Goal: Task Accomplishment & Management: Complete application form

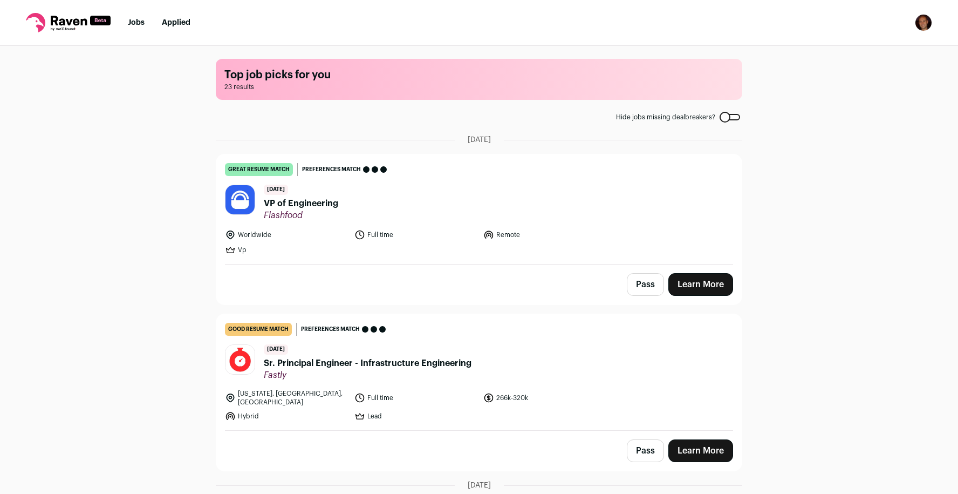
click at [316, 201] on span "VP of Engineering" at bounding box center [301, 203] width 74 height 13
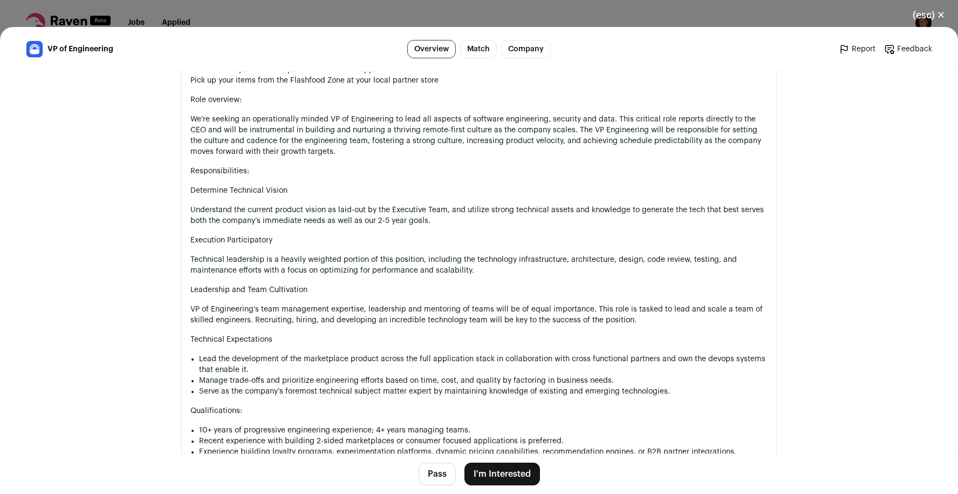
scroll to position [702, 0]
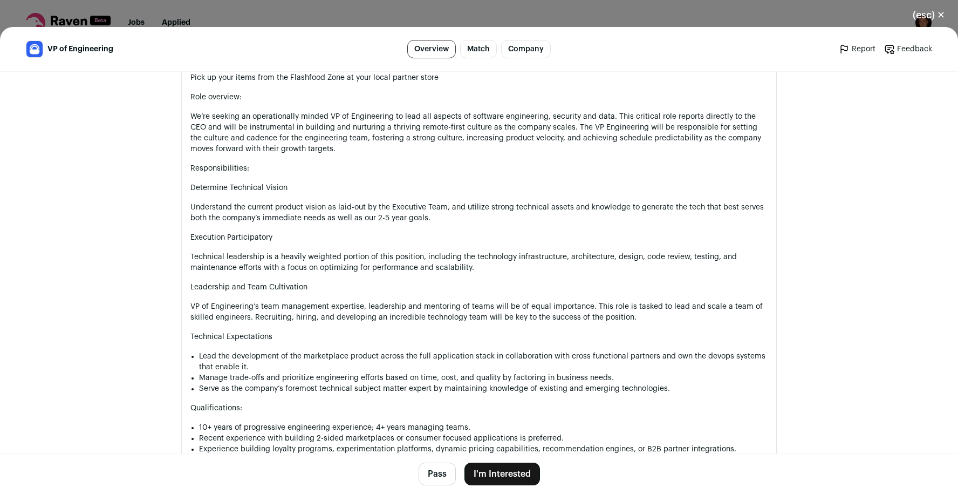
click at [498, 470] on button "I'm Interested" at bounding box center [503, 473] width 76 height 23
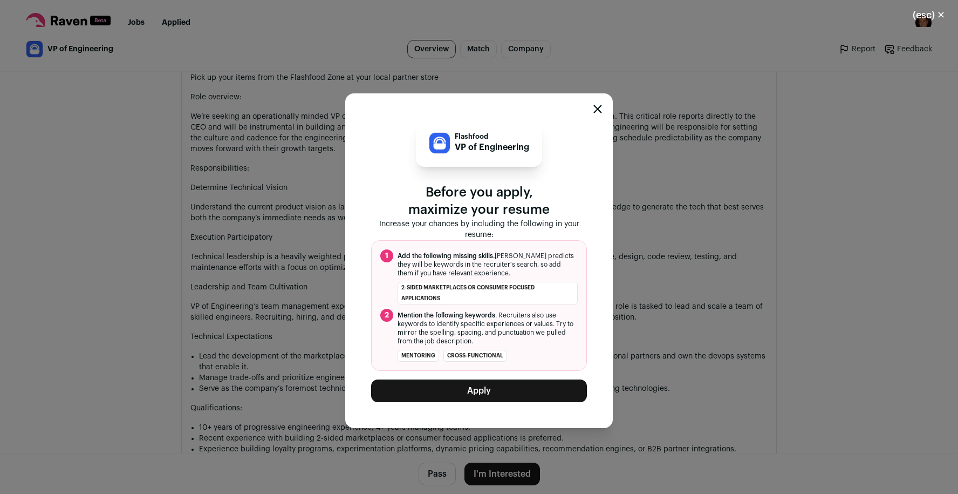
click at [461, 391] on button "Apply" at bounding box center [479, 390] width 216 height 23
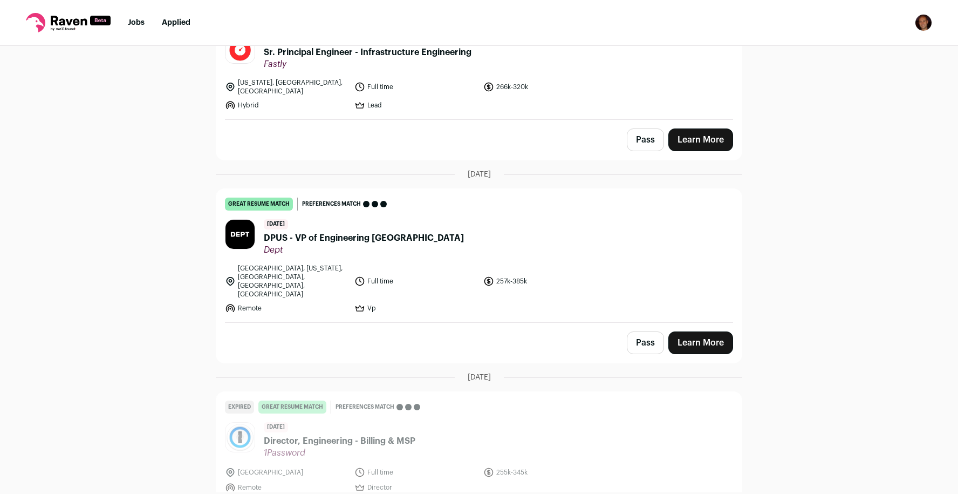
scroll to position [135, 0]
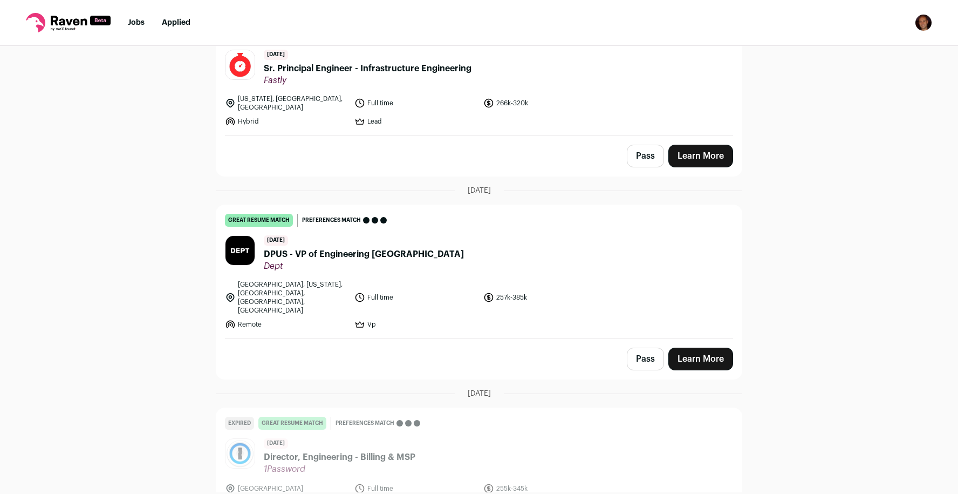
click at [325, 248] on span "DPUS - VP of Engineering [GEOGRAPHIC_DATA]" at bounding box center [364, 254] width 200 height 13
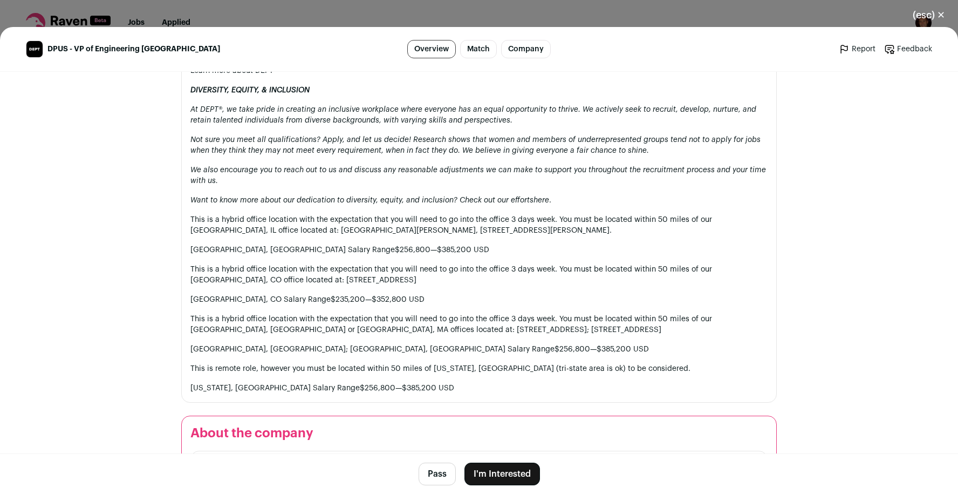
scroll to position [1659, 0]
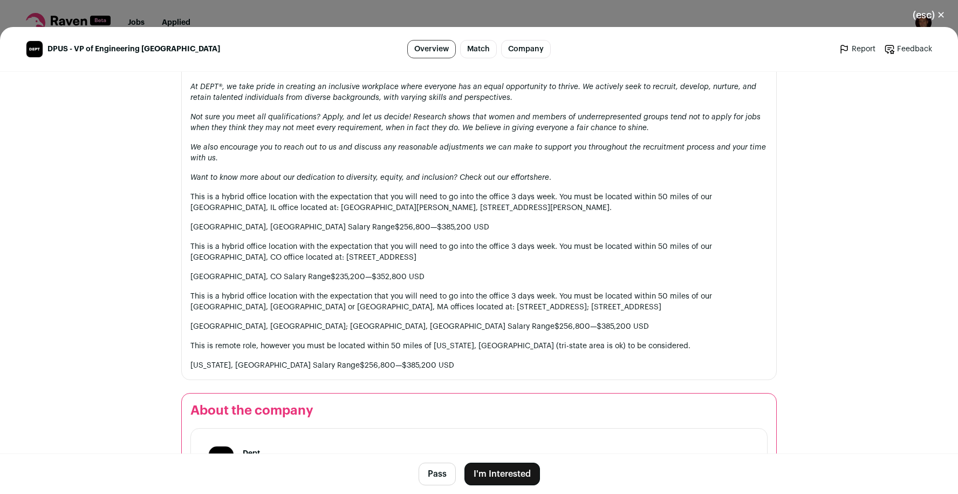
click at [484, 473] on button "I'm Interested" at bounding box center [503, 473] width 76 height 23
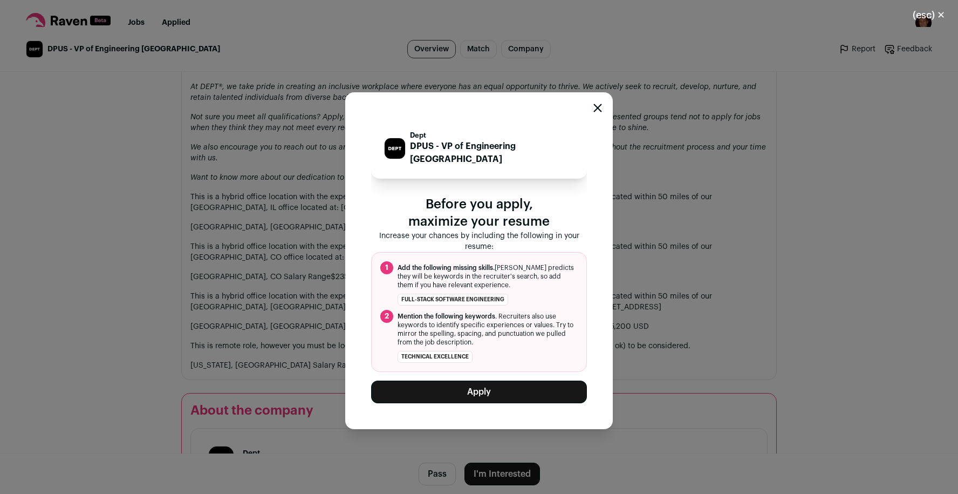
click at [467, 385] on button "Apply" at bounding box center [479, 391] width 216 height 23
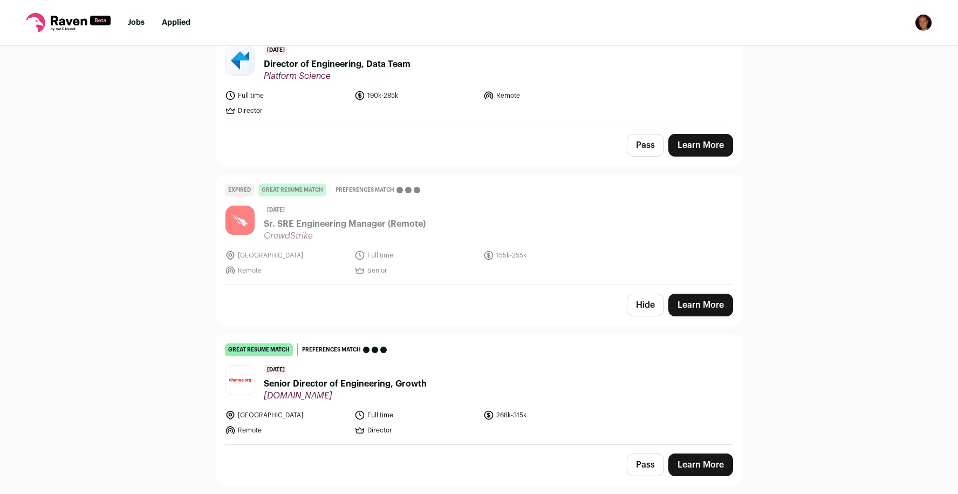
scroll to position [594, 0]
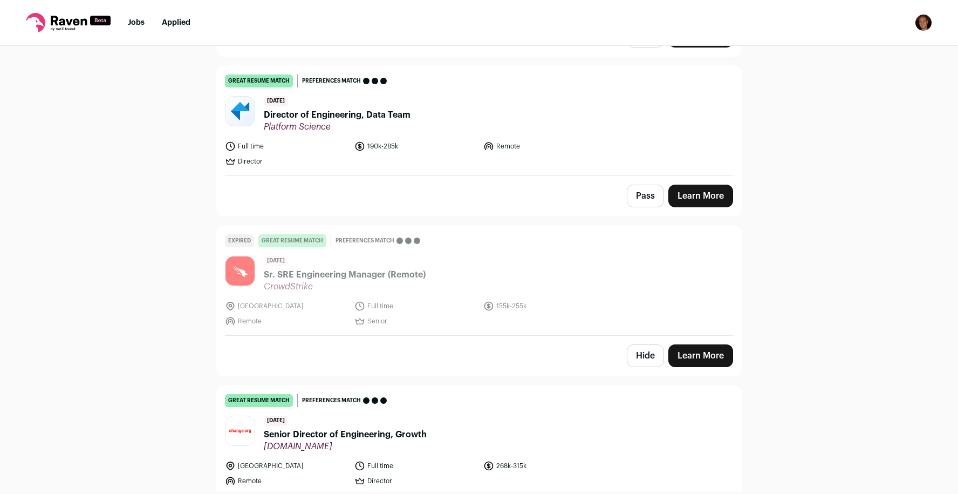
click at [178, 26] on link "Applied" at bounding box center [176, 23] width 29 height 8
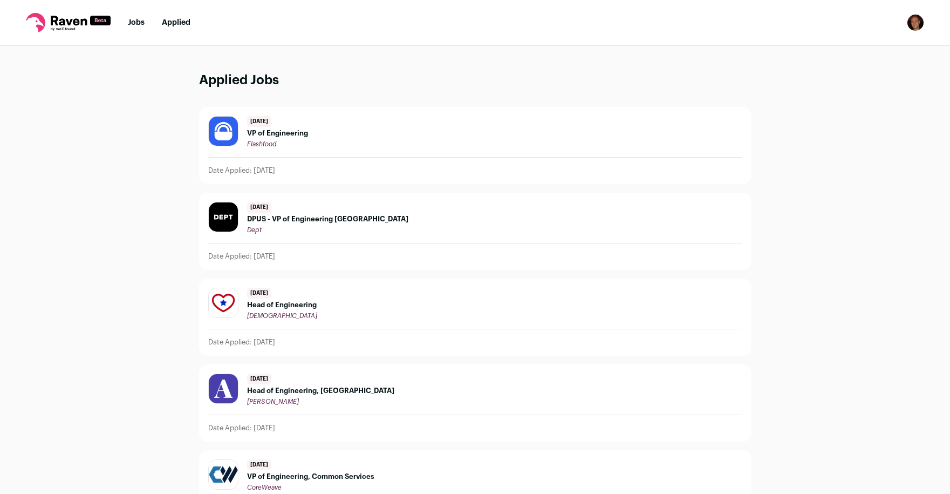
click at [324, 217] on span "DPUS - VP of Engineering [GEOGRAPHIC_DATA]" at bounding box center [327, 219] width 161 height 9
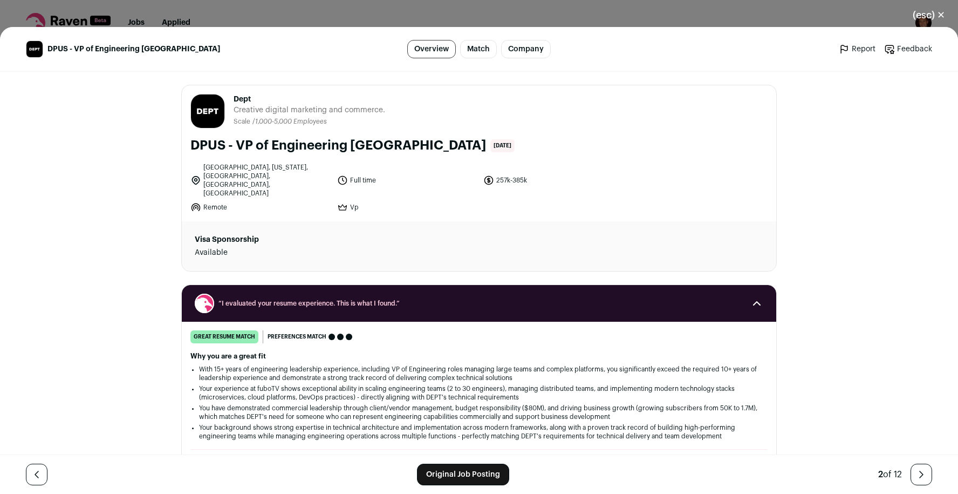
click at [474, 477] on link "Original Job Posting" at bounding box center [463, 475] width 92 height 22
